Goal: Information Seeking & Learning: Learn about a topic

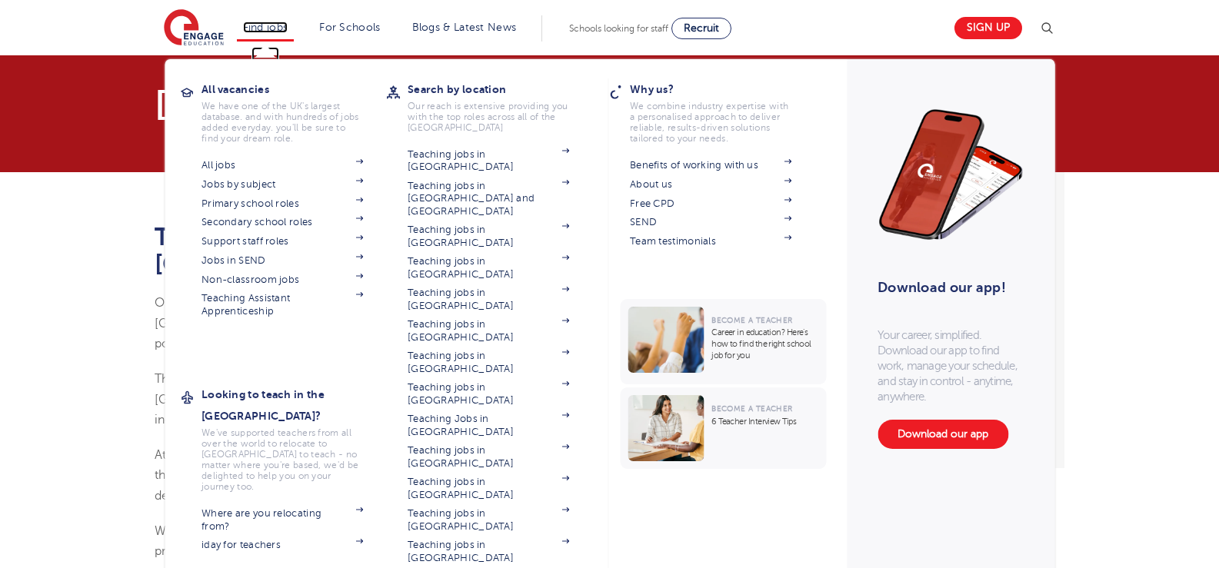
click at [271, 27] on link "Find jobs" at bounding box center [265, 28] width 45 height 12
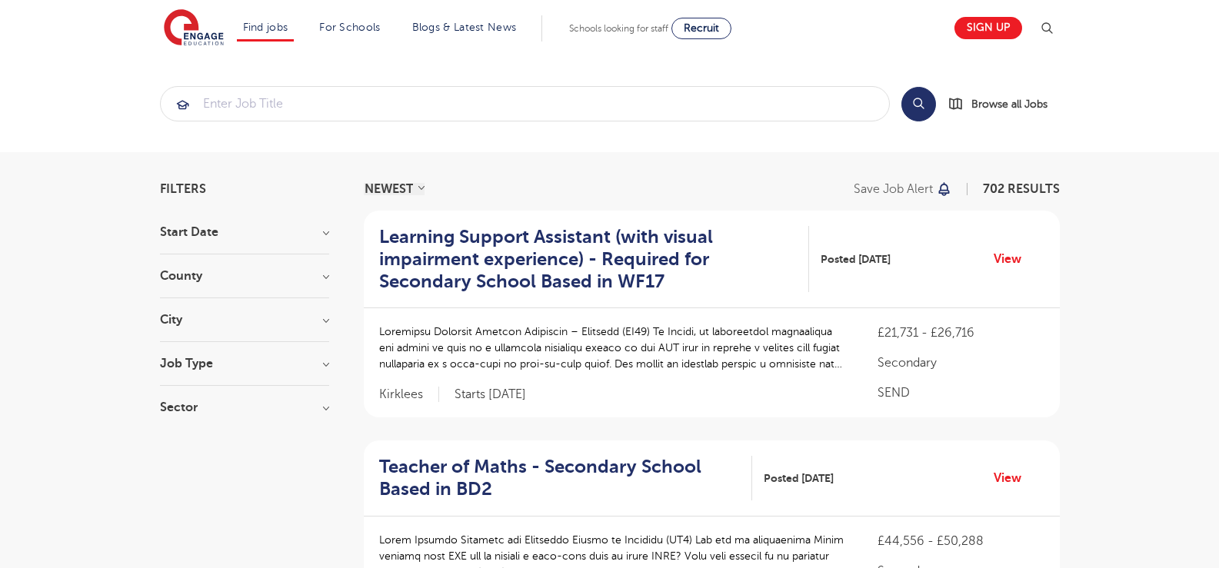
click at [166, 323] on h3 "City" at bounding box center [244, 320] width 169 height 12
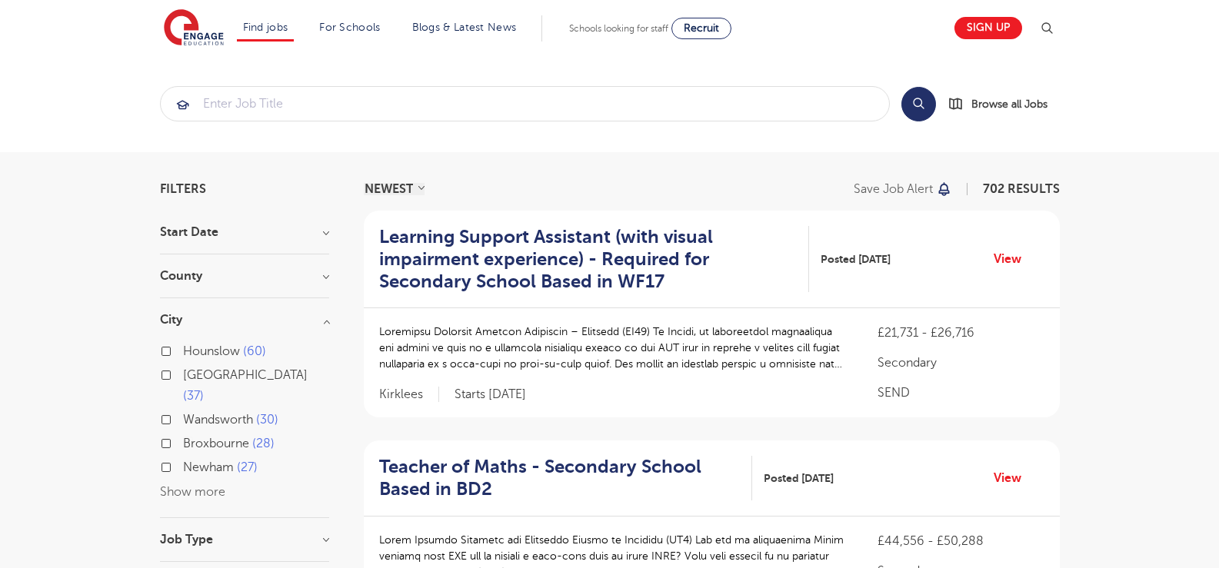
click at [165, 485] on button "Show more" at bounding box center [192, 492] width 65 height 14
click at [186, 274] on h3 "County" at bounding box center [244, 276] width 169 height 12
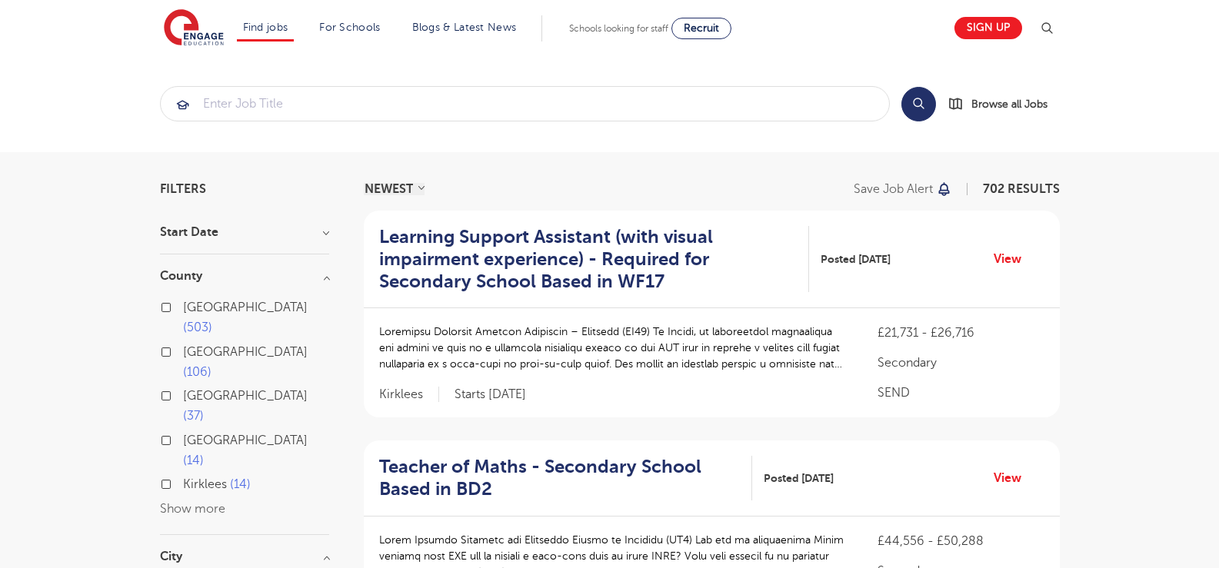
scroll to position [164, 0]
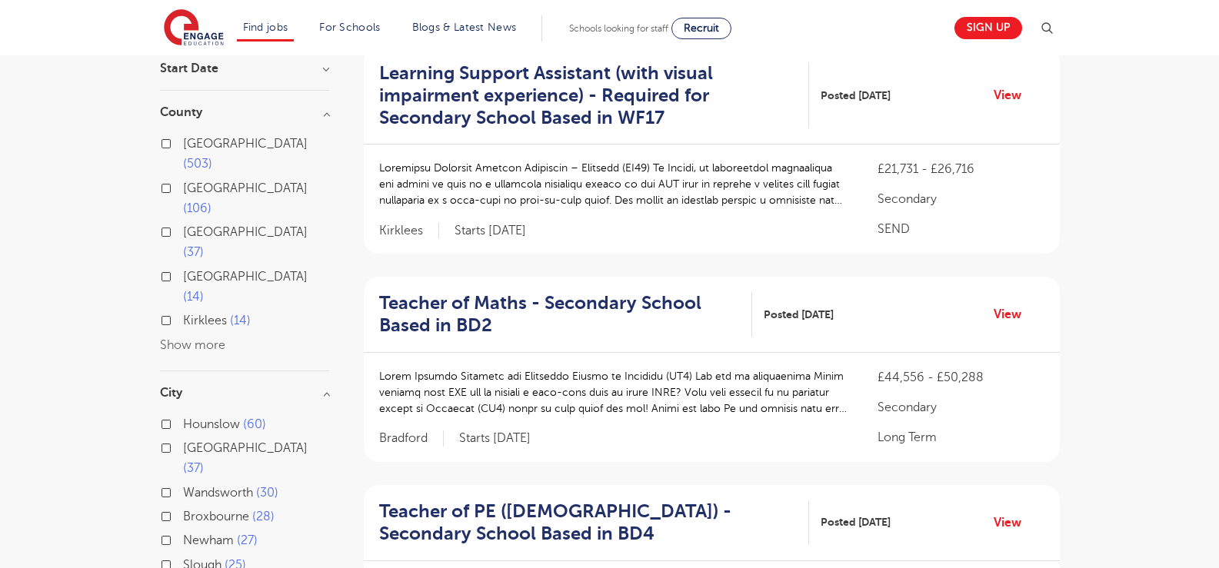
click at [208, 338] on button "Show more" at bounding box center [192, 345] width 65 height 14
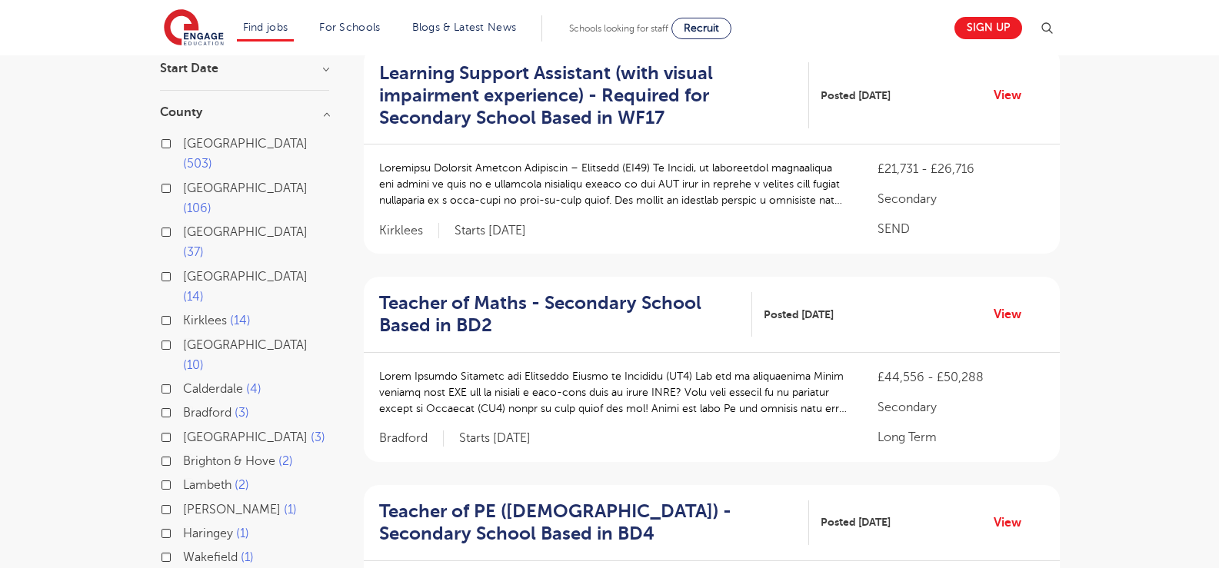
scroll to position [0, 0]
